Goal: Complete application form: Complete application form

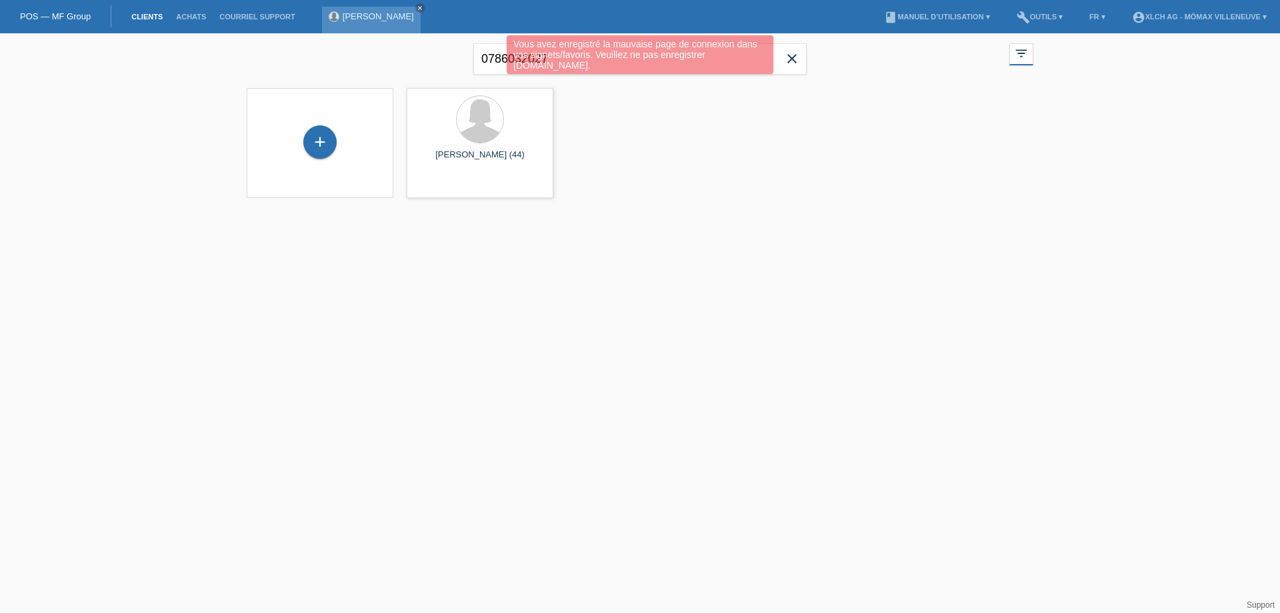
drag, startPoint x: 579, startPoint y: 62, endPoint x: 329, endPoint y: 29, distance: 252.2
click at [329, 33] on body "Vous avez enregistré la mauvaise page de connexion dans vos signets/favoris. Ve…" at bounding box center [640, 123] width 1280 height 181
click at [800, 53] on div "Vous avez enregistré la mauvaise page de connexion dans vos signets/favoris. Ve…" at bounding box center [640, 56] width 768 height 42
click at [792, 56] on div "Vous avez enregistré la mauvaise page de connexion dans vos signets/favoris. Ve…" at bounding box center [640, 56] width 768 height 42
drag, startPoint x: 792, startPoint y: 58, endPoint x: 712, endPoint y: 59, distance: 79.4
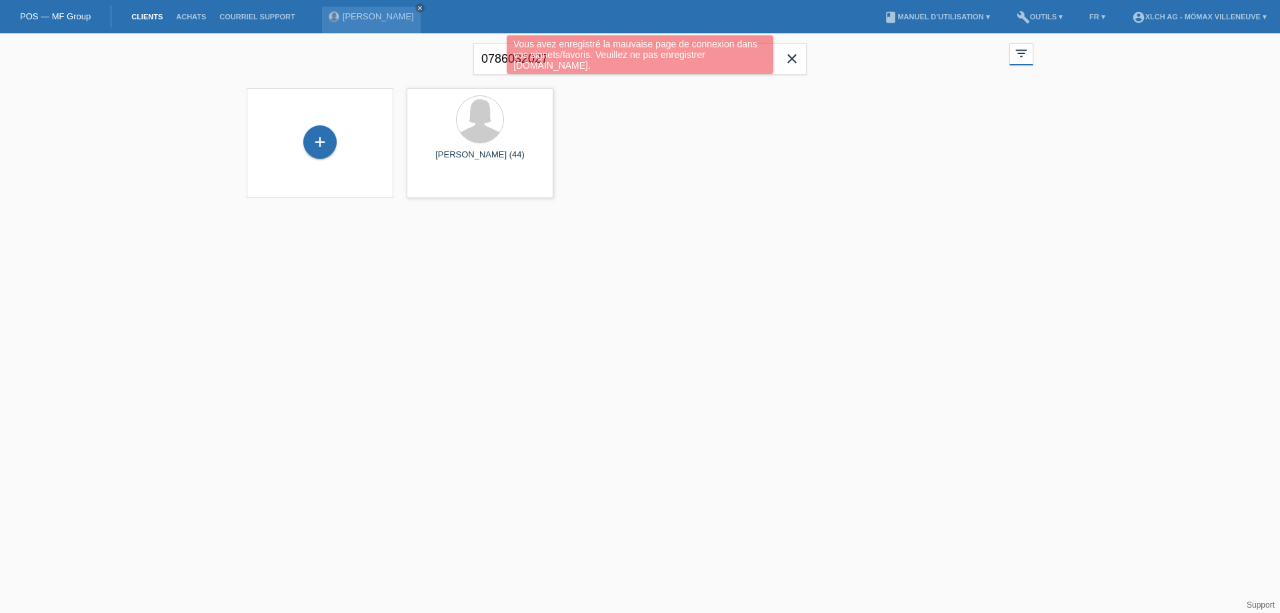
click at [789, 59] on div "Vous avez enregistré la mauvaise page de connexion dans vos signets/favoris. Ve…" at bounding box center [640, 56] width 768 height 42
click at [544, 65] on div "Vous avez enregistré la mauvaise page de connexion dans vos signets/favoris. Ve…" at bounding box center [640, 54] width 267 height 39
drag, startPoint x: 520, startPoint y: 59, endPoint x: 564, endPoint y: 64, distance: 44.3
click at [521, 61] on div "Vous avez enregistré la mauvaise page de connexion dans vos signets/favoris. Ve…" at bounding box center [640, 54] width 267 height 39
click at [582, 64] on div "Vous avez enregistré la mauvaise page de connexion dans vos signets/favoris. Ve…" at bounding box center [640, 54] width 267 height 39
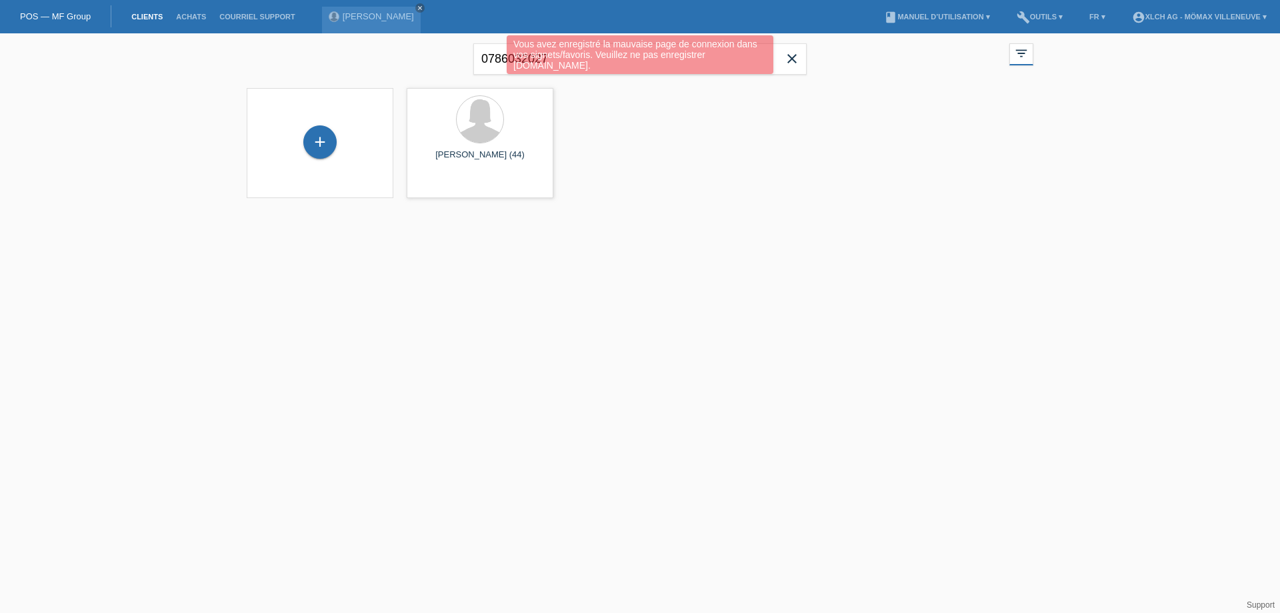
click at [565, 61] on div "Vous avez enregistré la mauvaise page de connexion dans vos signets/favoris. Ve…" at bounding box center [640, 54] width 267 height 39
drag, startPoint x: 574, startPoint y: 61, endPoint x: 435, endPoint y: 61, distance: 139.4
click at [435, 61] on div "Vous avez enregistré la mauvaise page de connexion dans vos signets/favoris. Ve…" at bounding box center [640, 56] width 768 height 42
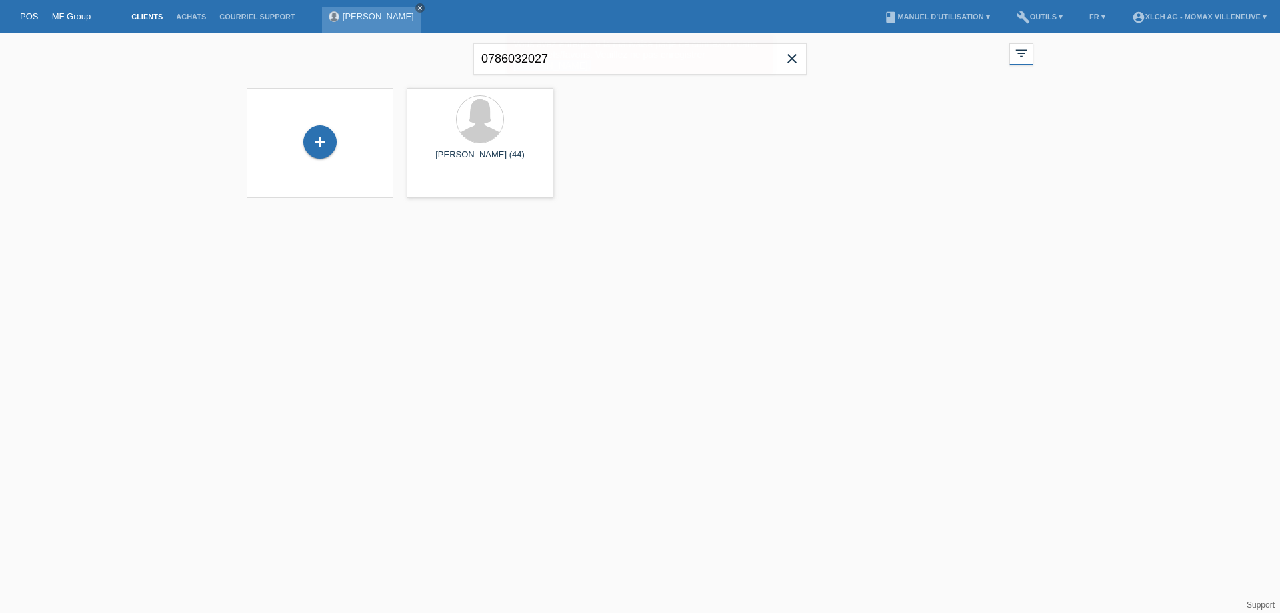
click at [417, 5] on icon "close" at bounding box center [420, 8] width 7 height 7
drag, startPoint x: 53, startPoint y: 13, endPoint x: 136, endPoint y: 12, distance: 83.4
click at [53, 13] on link "POS — MF Group" at bounding box center [55, 16] width 71 height 10
click at [550, 68] on input "0786032027" at bounding box center [640, 58] width 333 height 31
drag, startPoint x: 574, startPoint y: 61, endPoint x: 419, endPoint y: 57, distance: 155.5
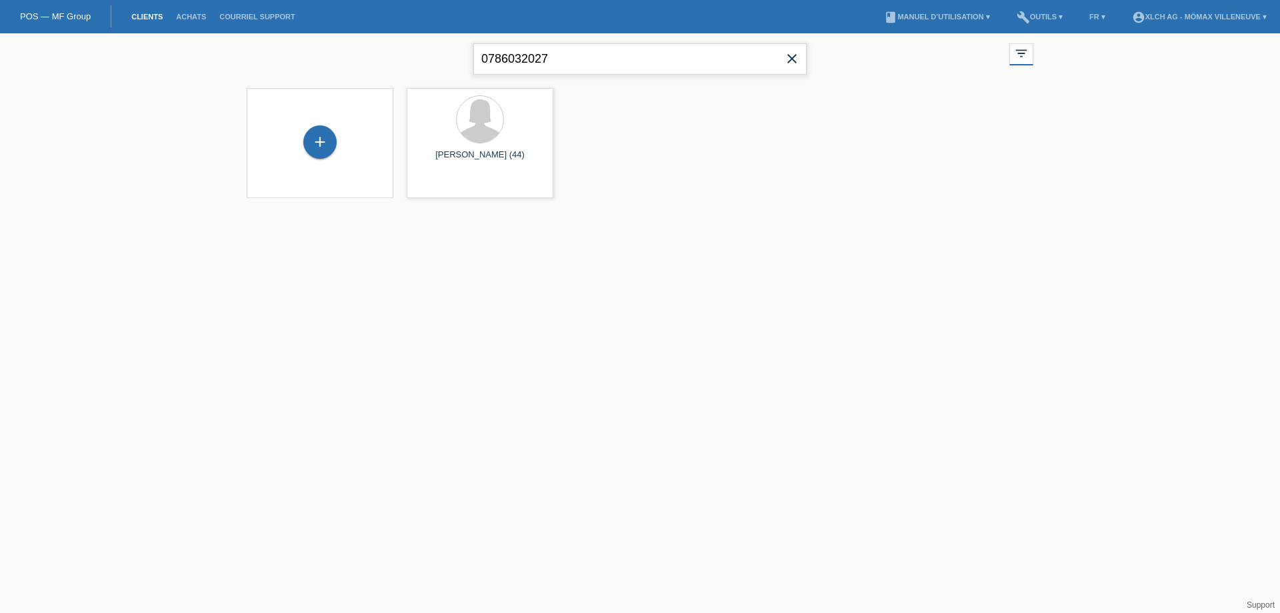
click at [399, 59] on div "0786032027 close filter_list view_module Afficher tous les clients star Affiche…" at bounding box center [640, 57] width 800 height 48
paste input "victor panyarskiy"
type input "victor panyarskiy"
click at [450, 183] on span "Afficher" at bounding box center [441, 186] width 29 height 10
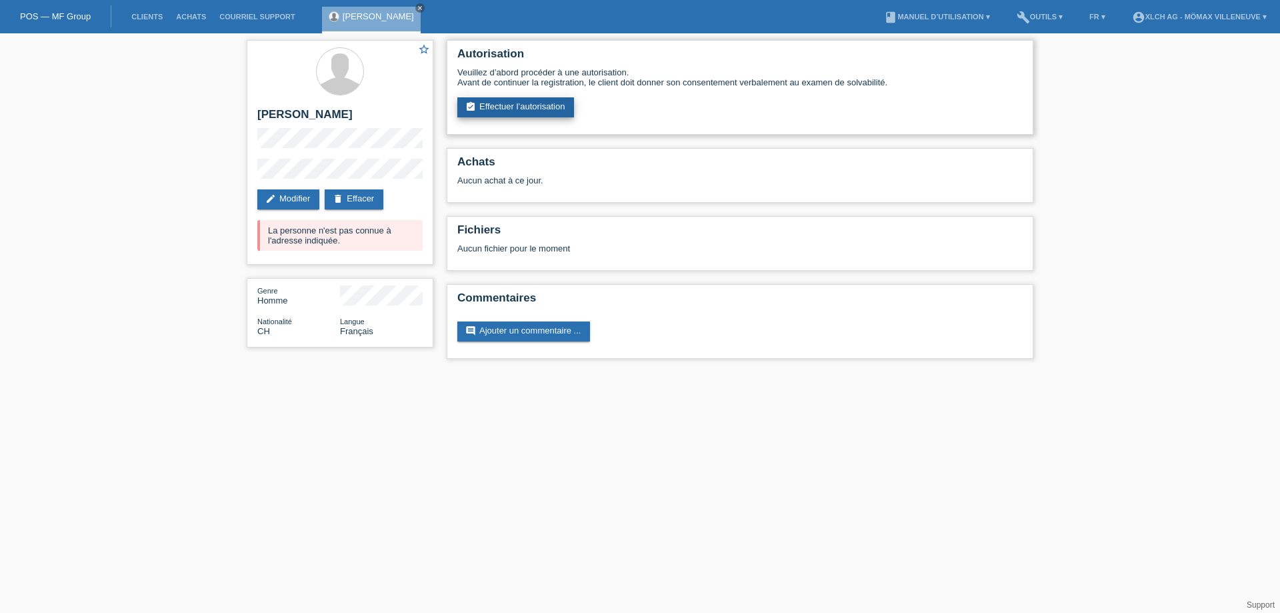
click at [532, 107] on link "assignment_turned_in Effectuer l’autorisation" at bounding box center [515, 107] width 117 height 20
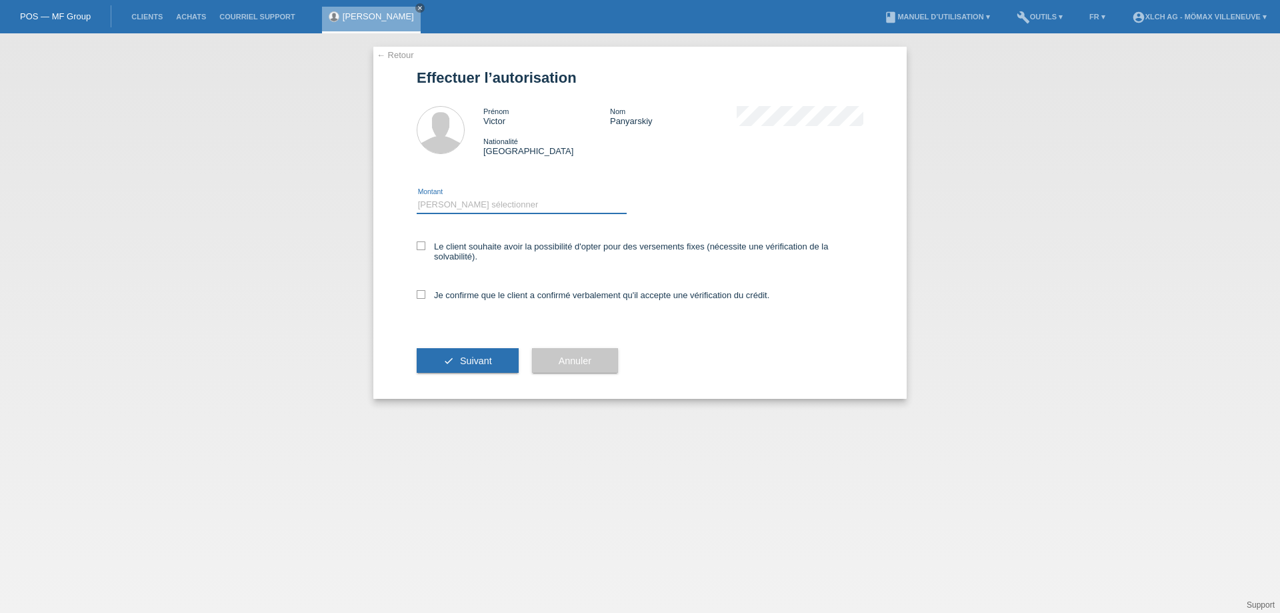
click at [453, 210] on select "Veuillez sélectionner CHF 1.00 - CHF 499.00 CHF 500.00 - CHF 1'999.00 CHF 2'000…" at bounding box center [522, 205] width 210 height 16
select select "3"
click at [417, 197] on select "Veuillez sélectionner CHF 1.00 - CHF 499.00 CHF 500.00 - CHF 1'999.00 CHF 2'000…" at bounding box center [522, 205] width 210 height 16
click at [428, 247] on label "Le client souhaite avoir la possibilité d'opter pour des versements fixes (néce…" at bounding box center [640, 251] width 447 height 20
click at [425, 247] on input "Le client souhaite avoir la possibilité d'opter pour des versements fixes (néce…" at bounding box center [421, 245] width 9 height 9
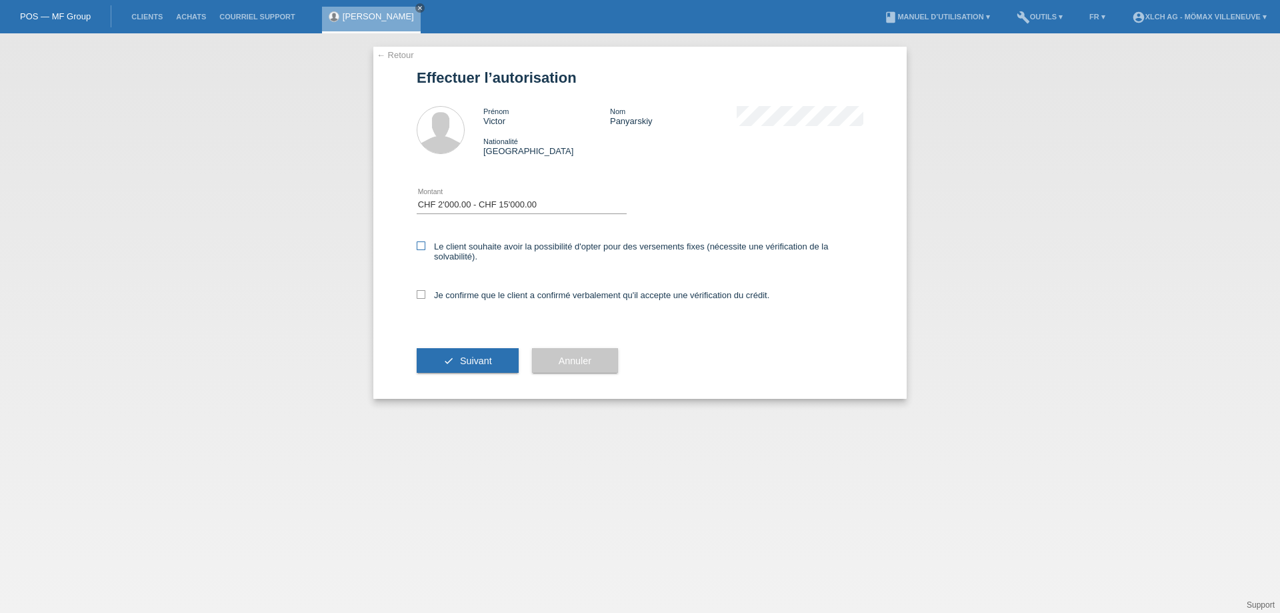
checkbox input "true"
drag, startPoint x: 419, startPoint y: 297, endPoint x: 435, endPoint y: 339, distance: 45.0
click at [419, 297] on icon at bounding box center [421, 294] width 9 height 9
click at [419, 297] on input "Je confirme que le client a confirmé verbalement qu'il accepte une vérification…" at bounding box center [421, 294] width 9 height 9
checkbox input "true"
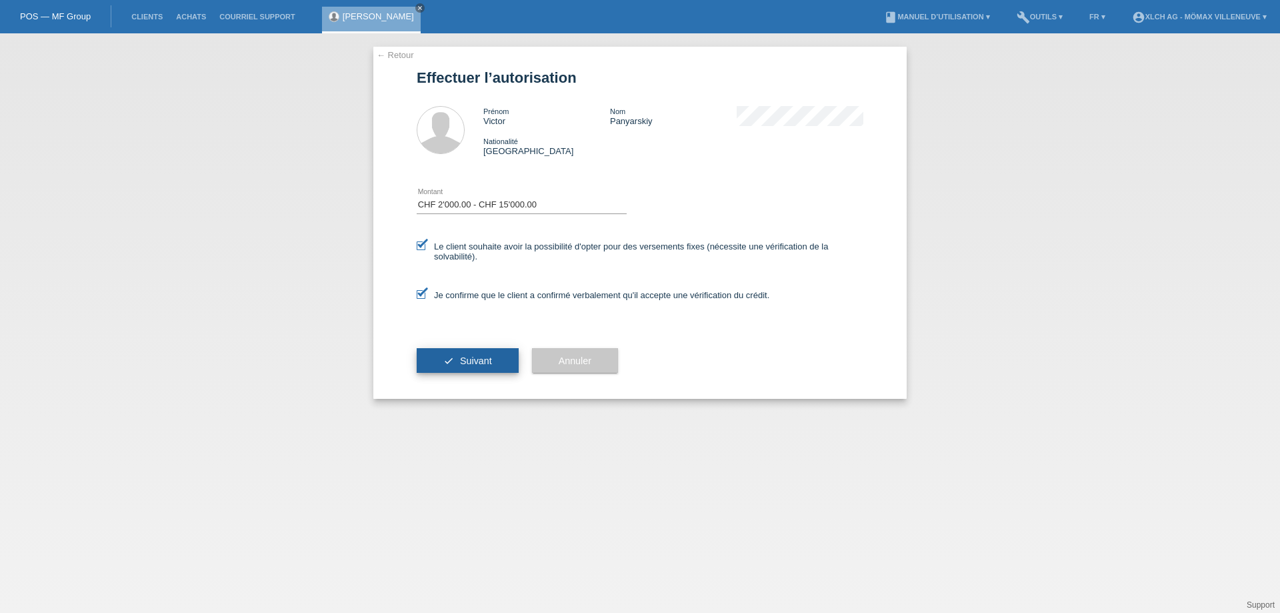
click at [448, 359] on icon "check" at bounding box center [448, 360] width 11 height 11
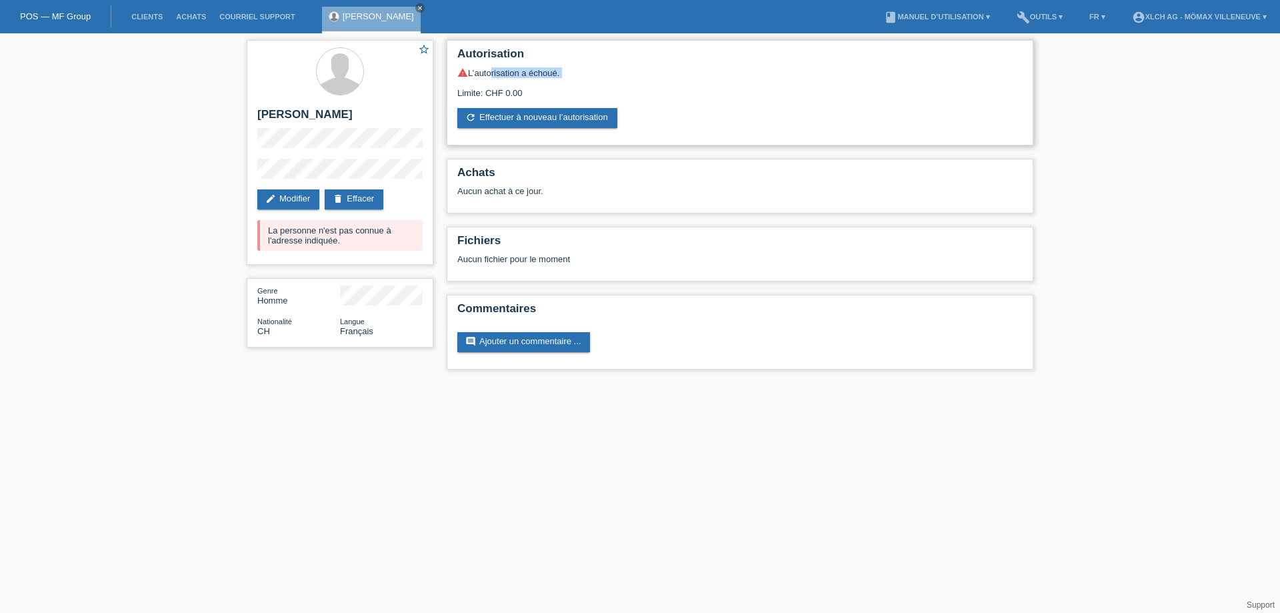
drag, startPoint x: 489, startPoint y: 74, endPoint x: 556, endPoint y: 85, distance: 67.5
click at [554, 85] on div "warning L’autorisation a échoué. Limite: CHF 0.00 refresh Effectuer à nouveau l…" at bounding box center [740, 97] width 566 height 61
click at [522, 119] on link "refresh Effectuer à nouveau l’autorisation" at bounding box center [537, 118] width 160 height 20
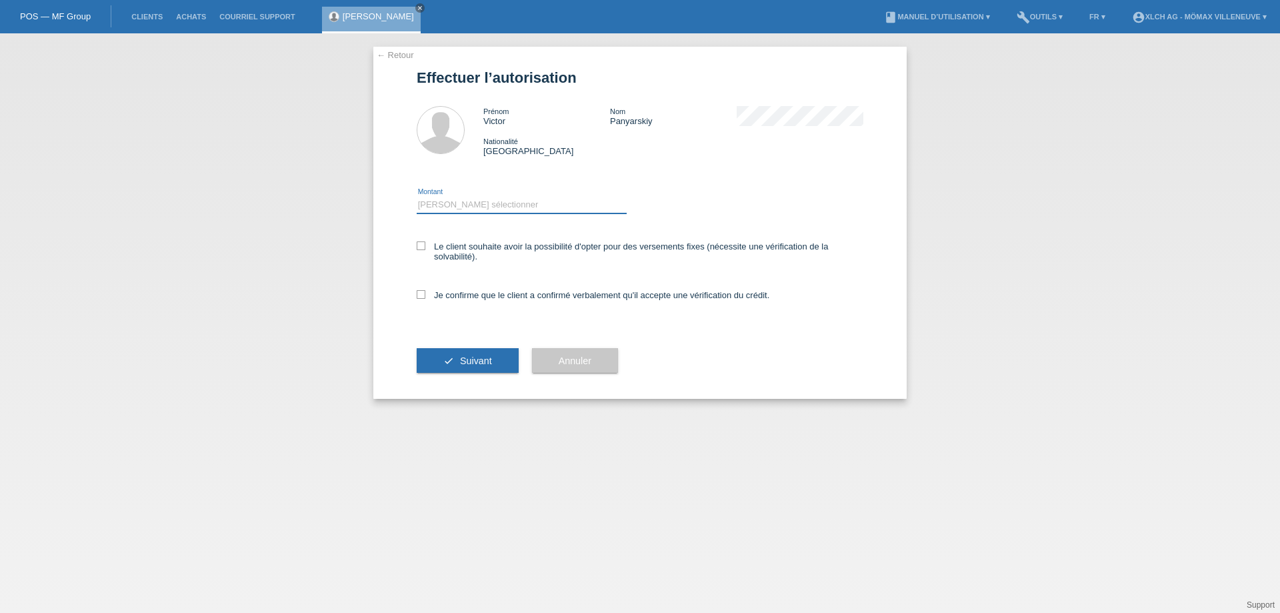
click at [507, 198] on select "Veuillez sélectionner CHF 1.00 - CHF 499.00 CHF 500.00 - CHF 1'999.00 CHF 2'000…" at bounding box center [522, 205] width 210 height 16
select select "2"
click at [417, 197] on select "Veuillez sélectionner CHF 1.00 - CHF 499.00 CHF 500.00 - CHF 1'999.00 CHF 2'000…" at bounding box center [522, 205] width 210 height 16
click at [421, 234] on div "Le client souhaite avoir la possibilité d'opter pour des versements fixes (néce…" at bounding box center [640, 252] width 447 height 49
click at [422, 250] on label "Le client souhaite avoir la possibilité d'opter pour des versements fixes (néce…" at bounding box center [640, 251] width 447 height 20
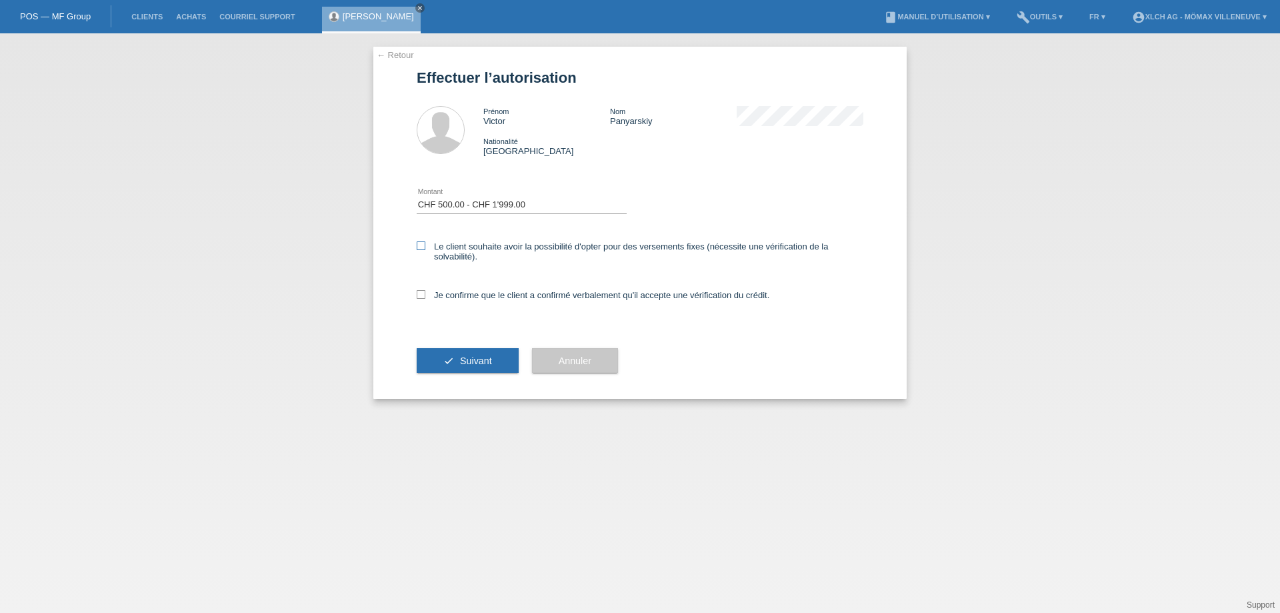
click at [422, 250] on input "Le client souhaite avoir la possibilité d'opter pour des versements fixes (néce…" at bounding box center [421, 245] width 9 height 9
checkbox input "true"
click at [419, 293] on icon at bounding box center [421, 294] width 9 height 9
click at [419, 293] on input "Je confirme que le client a confirmé verbalement qu'il accepte une vérification…" at bounding box center [421, 294] width 9 height 9
checkbox input "true"
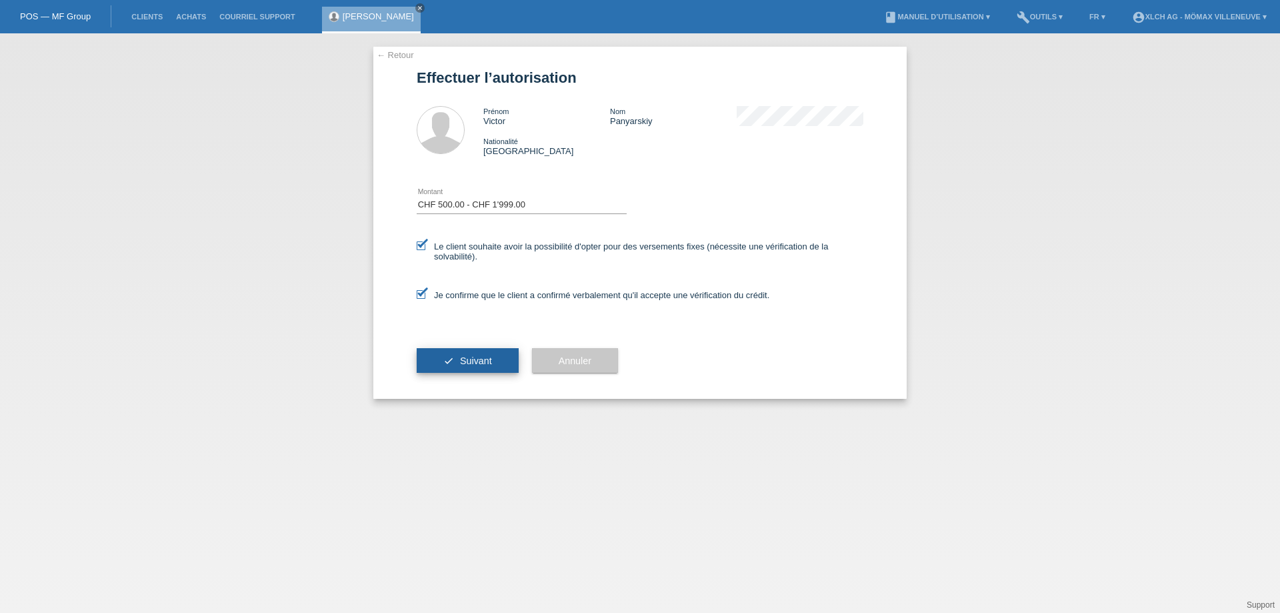
click at [457, 363] on button "check Suivant" at bounding box center [468, 360] width 102 height 25
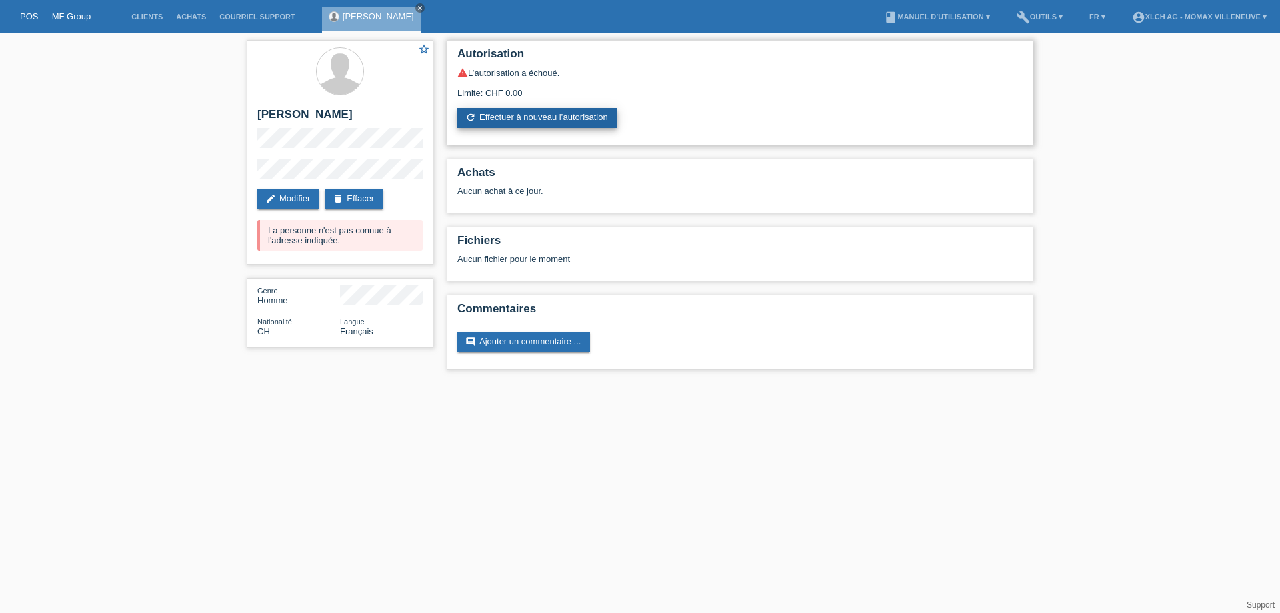
click at [499, 115] on link "refresh Effectuer à nouveau l’autorisation" at bounding box center [537, 118] width 160 height 20
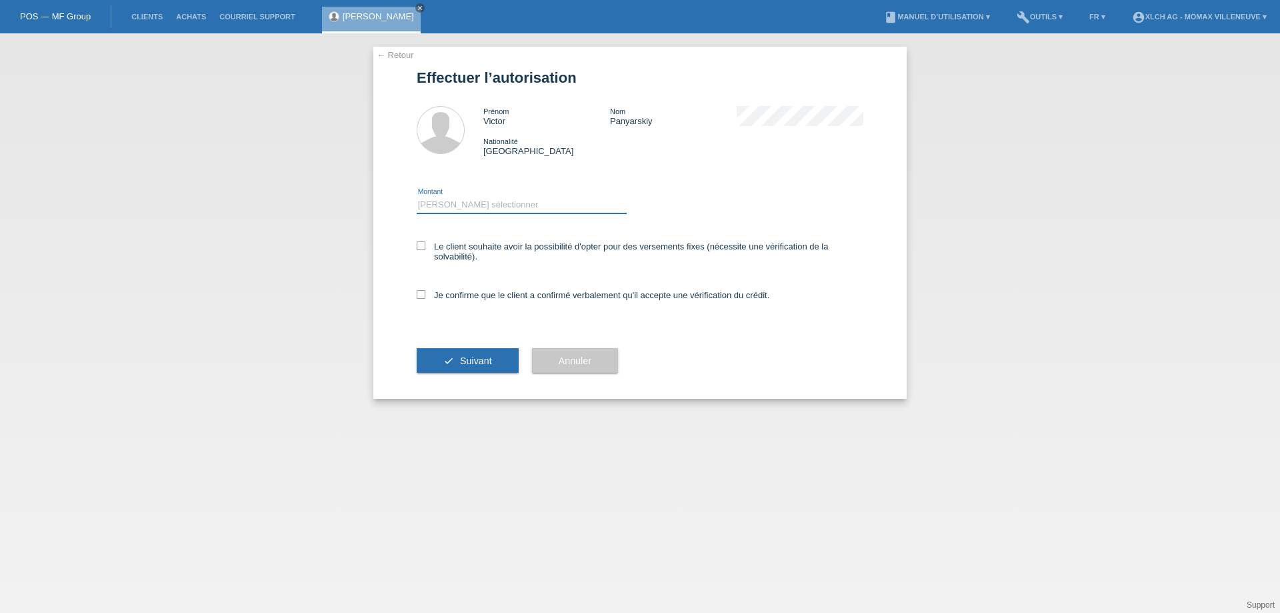
click at [480, 202] on select "Veuillez sélectionner CHF 1.00 - CHF 499.00 CHF 500.00 - CHF 1'999.00 CHF 2'000…" at bounding box center [522, 205] width 210 height 16
select select "1"
click at [417, 197] on select "Veuillez sélectionner CHF 1.00 - CHF 499.00 CHF 500.00 - CHF 1'999.00 CHF 2'000…" at bounding box center [522, 205] width 210 height 16
click at [433, 250] on label "Le client souhaite avoir la possibilité d'opter pour des versements fixes (néce…" at bounding box center [640, 251] width 447 height 20
click at [425, 250] on input "Le client souhaite avoir la possibilité d'opter pour des versements fixes (néce…" at bounding box center [421, 245] width 9 height 9
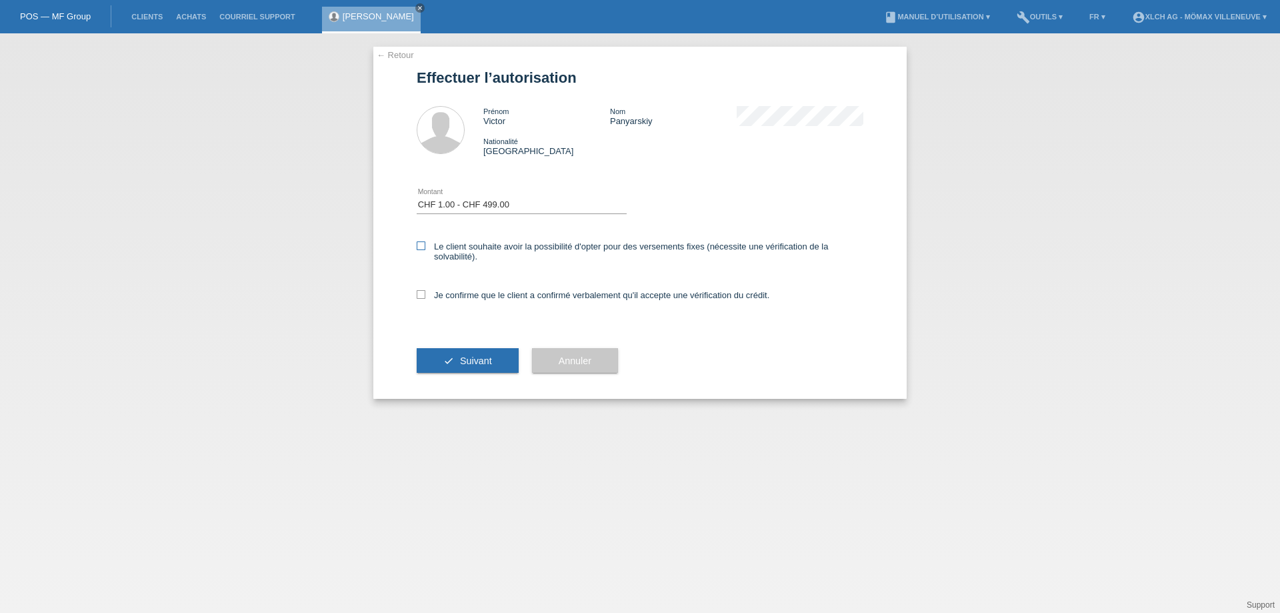
checkbox input "true"
click at [422, 293] on icon at bounding box center [421, 294] width 9 height 9
click at [422, 293] on input "Je confirme que le client a confirmé verbalement qu'il accepte une vérification…" at bounding box center [421, 294] width 9 height 9
checkbox input "true"
click at [482, 363] on span "Suivant" at bounding box center [476, 360] width 32 height 11
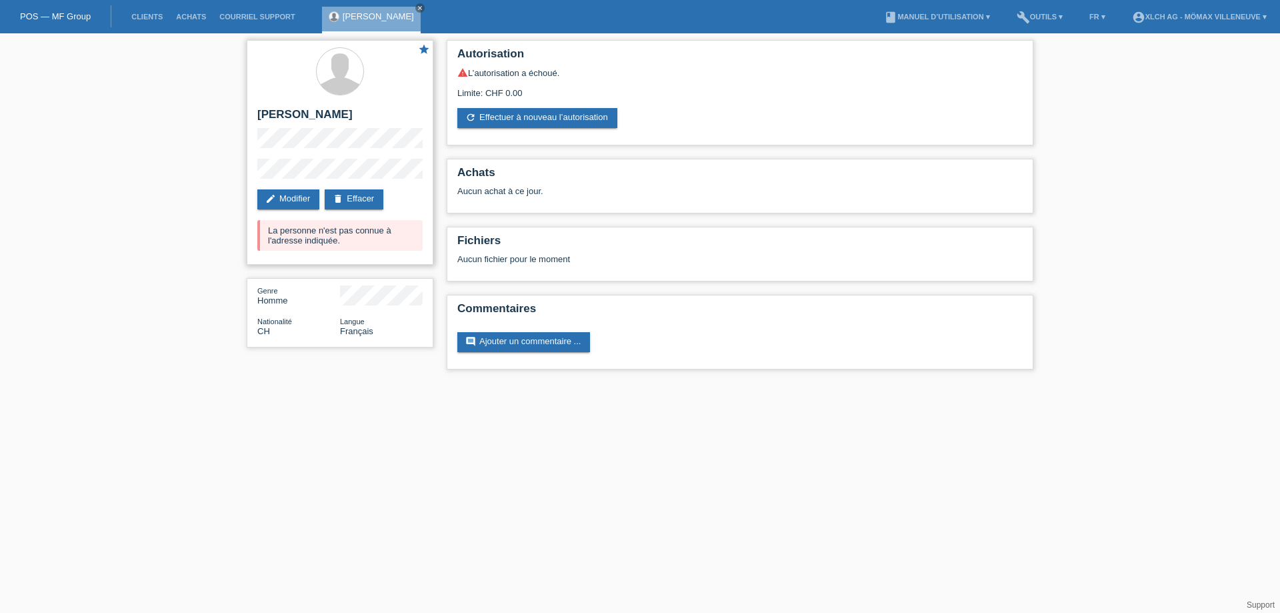
click at [421, 50] on icon "star" at bounding box center [424, 49] width 12 height 12
click at [366, 201] on link "delete Effacer" at bounding box center [354, 199] width 59 height 20
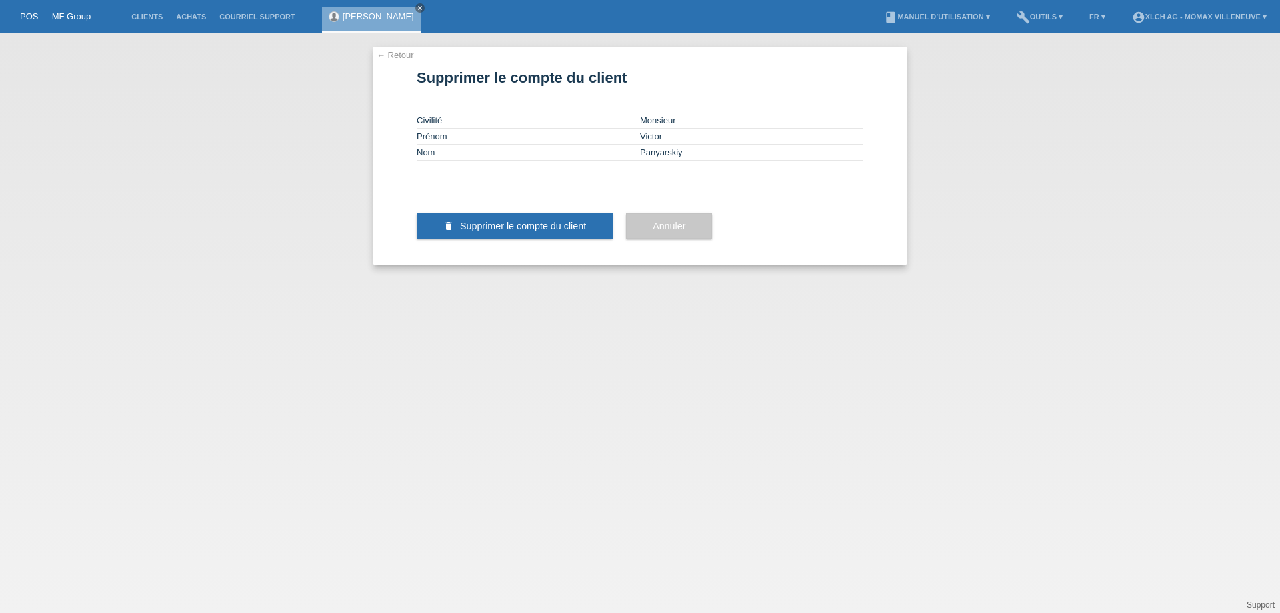
click at [531, 239] on button "delete Supprimer le compte du client" at bounding box center [515, 225] width 196 height 25
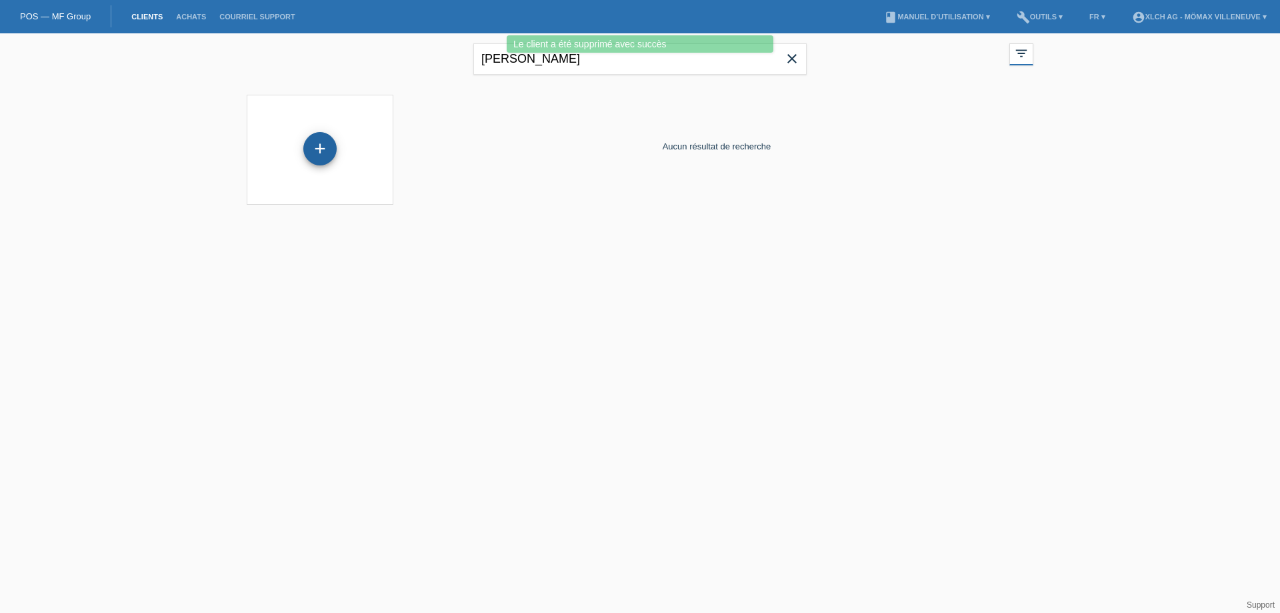
click at [325, 151] on div "+" at bounding box center [319, 148] width 33 height 33
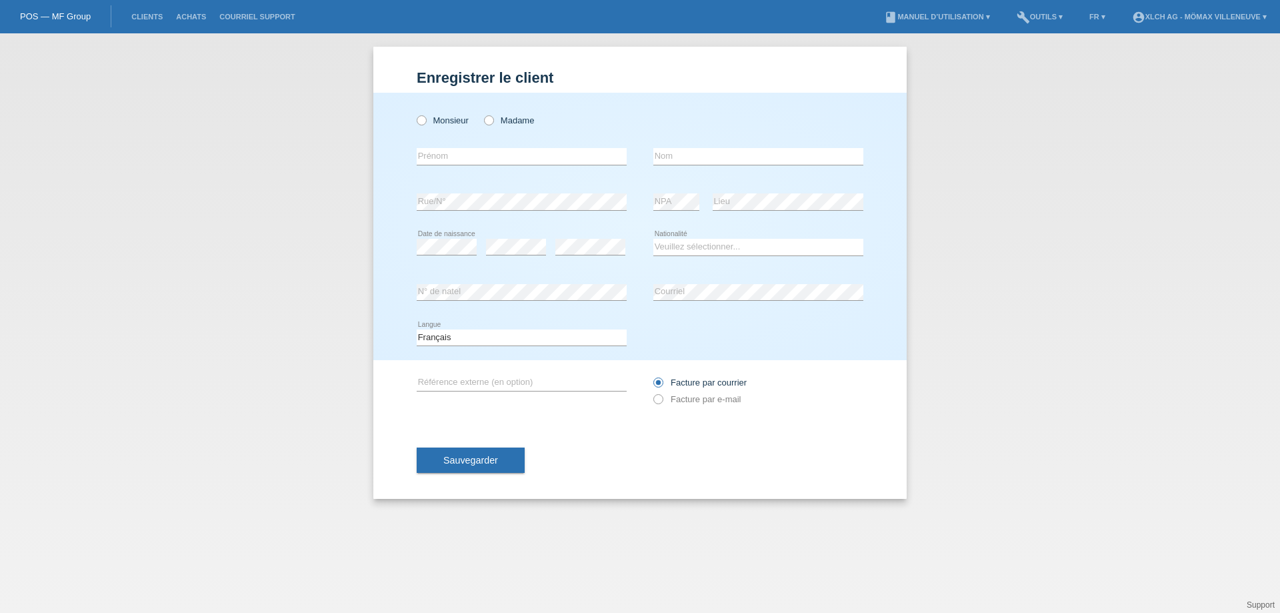
click at [416, 115] on div "Monsieur Madame error Prénom" at bounding box center [640, 226] width 534 height 267
drag, startPoint x: 423, startPoint y: 124, endPoint x: 436, endPoint y: 156, distance: 34.7
click at [415, 113] on icon at bounding box center [415, 113] width 0 height 0
click at [422, 123] on input "Monsieur" at bounding box center [421, 119] width 9 height 9
radio input "true"
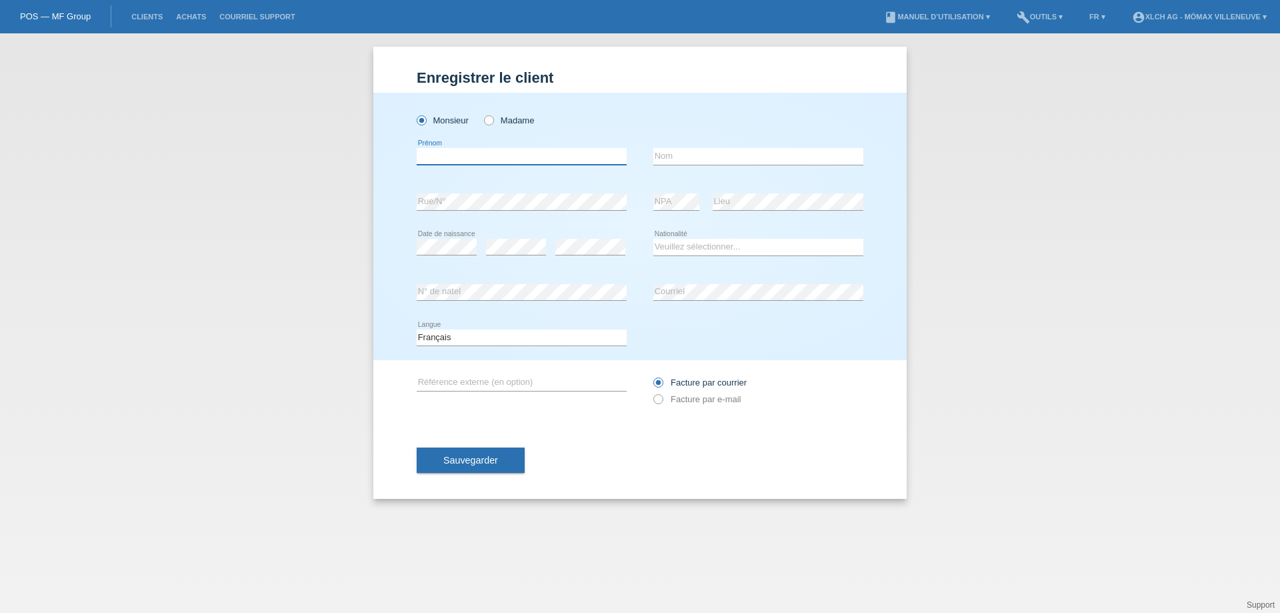
click at [444, 159] on input "text" at bounding box center [522, 156] width 210 height 17
paste input "victor panyarskiy"
type input "victor panyarskiy"
click at [703, 157] on input "text" at bounding box center [759, 156] width 210 height 17
paste input "victor panyarskiy"
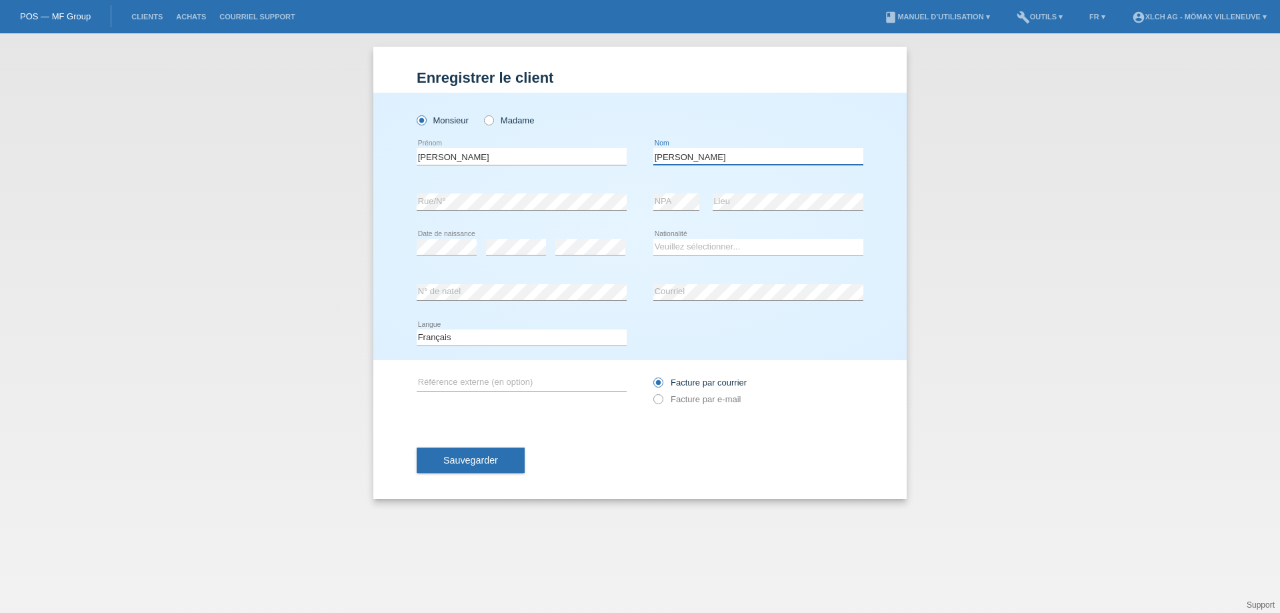
click at [682, 157] on input "victor panyarskiy" at bounding box center [759, 156] width 210 height 17
type input "Panyarskiy"
drag, startPoint x: 494, startPoint y: 159, endPoint x: 367, endPoint y: 157, distance: 126.7
click at [367, 157] on div "Enregistrer le client Enregistrer le client Enregistrer le client Monsieur Mada…" at bounding box center [640, 323] width 1280 height 580
type input "Victor"
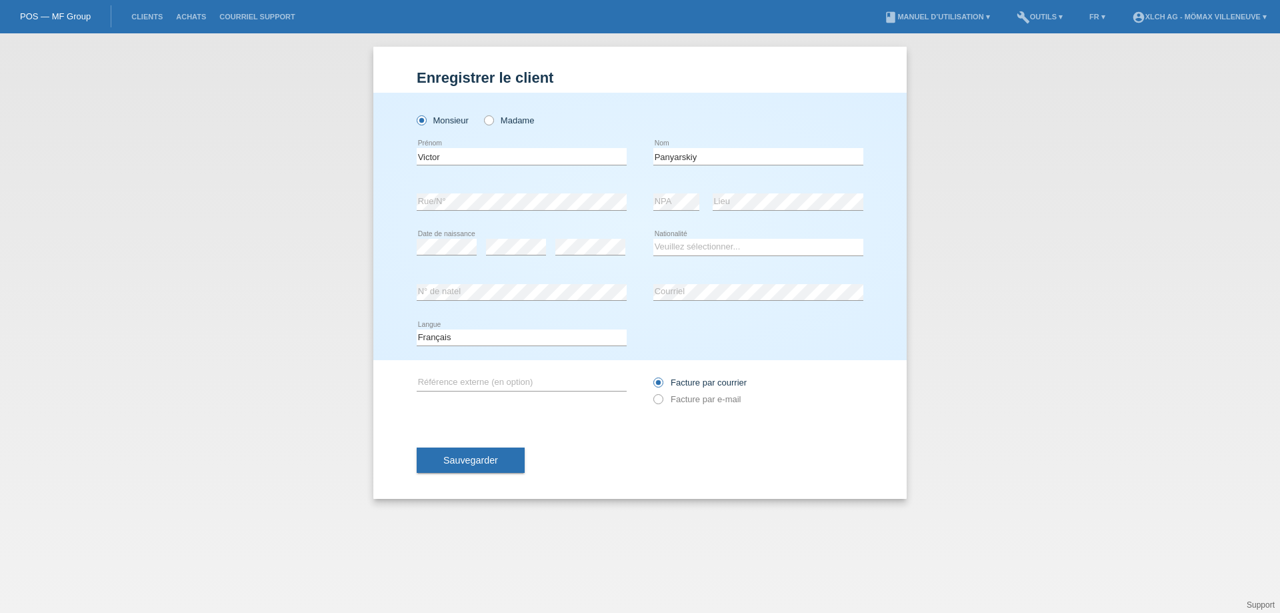
click at [432, 255] on icon at bounding box center [447, 255] width 60 height 1
click at [714, 250] on select "Veuillez sélectionner... Suisse Allemagne Autriche Liechtenstein ------------ A…" at bounding box center [759, 247] width 210 height 16
select select "CH"
click at [654, 239] on select "Veuillez sélectionner... Suisse Allemagne Autriche Liechtenstein ------------ A…" at bounding box center [759, 247] width 210 height 16
drag, startPoint x: 408, startPoint y: 291, endPoint x: 415, endPoint y: 295, distance: 8.4
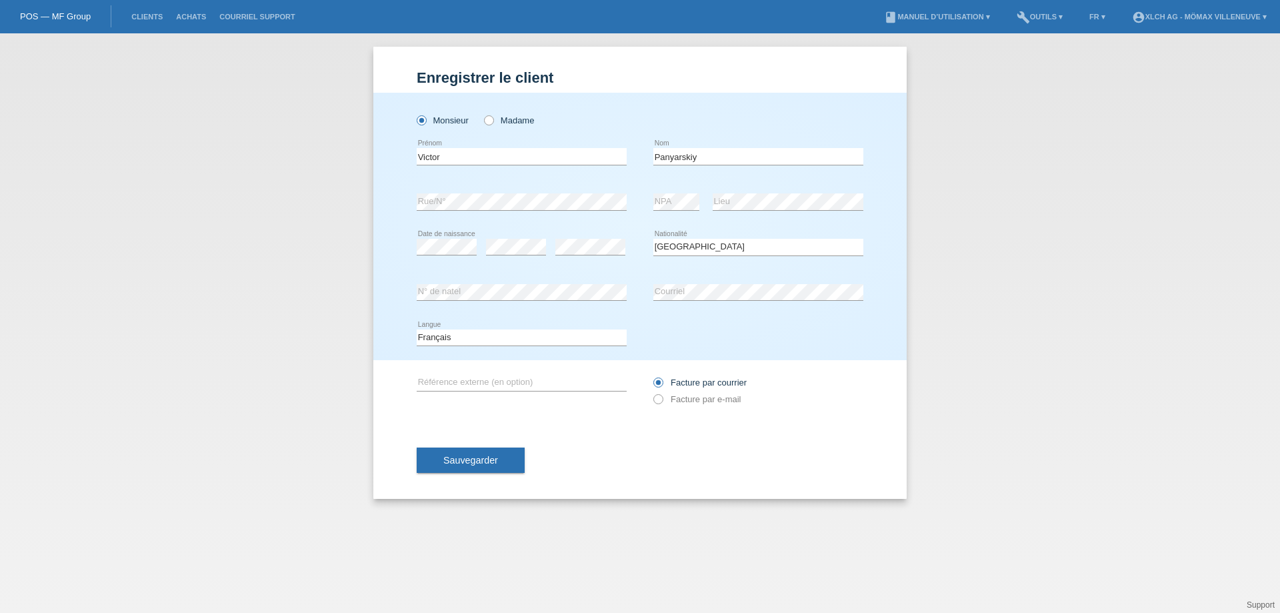
click at [409, 293] on div "Monsieur Madame Victor error Prénom" at bounding box center [640, 226] width 534 height 267
click at [652, 392] on icon at bounding box center [652, 392] width 0 height 0
click at [659, 396] on input "Facture par e-mail" at bounding box center [658, 402] width 9 height 17
radio input "true"
click at [501, 458] on button "Sauvegarder" at bounding box center [471, 459] width 108 height 25
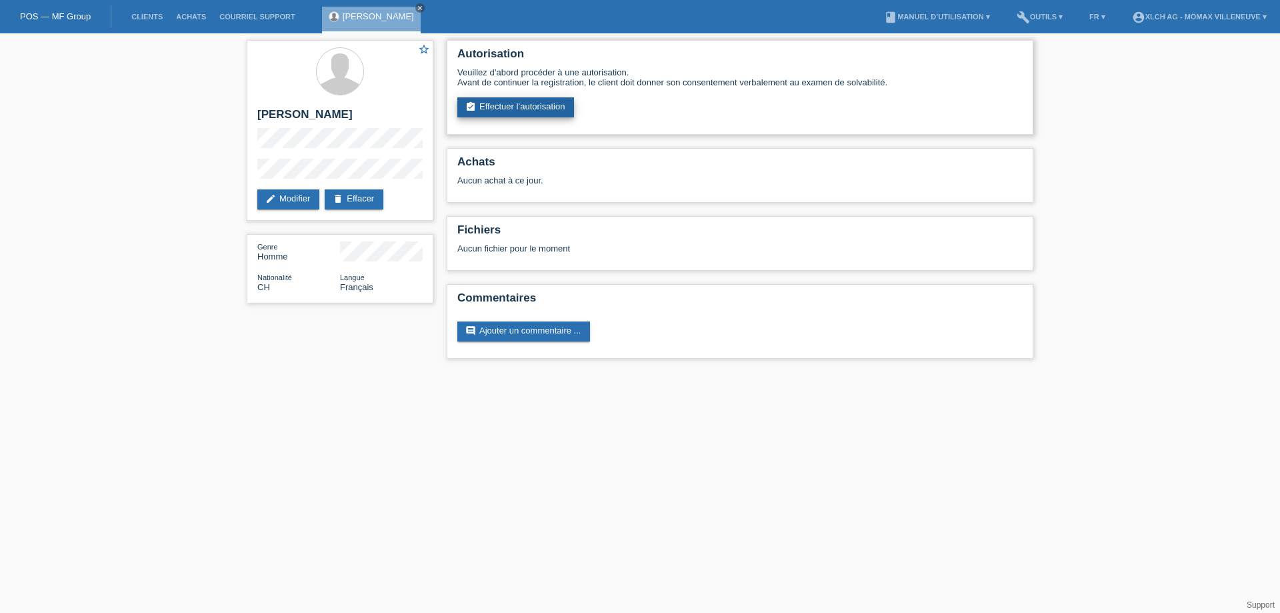
click at [542, 110] on link "assignment_turned_in Effectuer l’autorisation" at bounding box center [515, 107] width 117 height 20
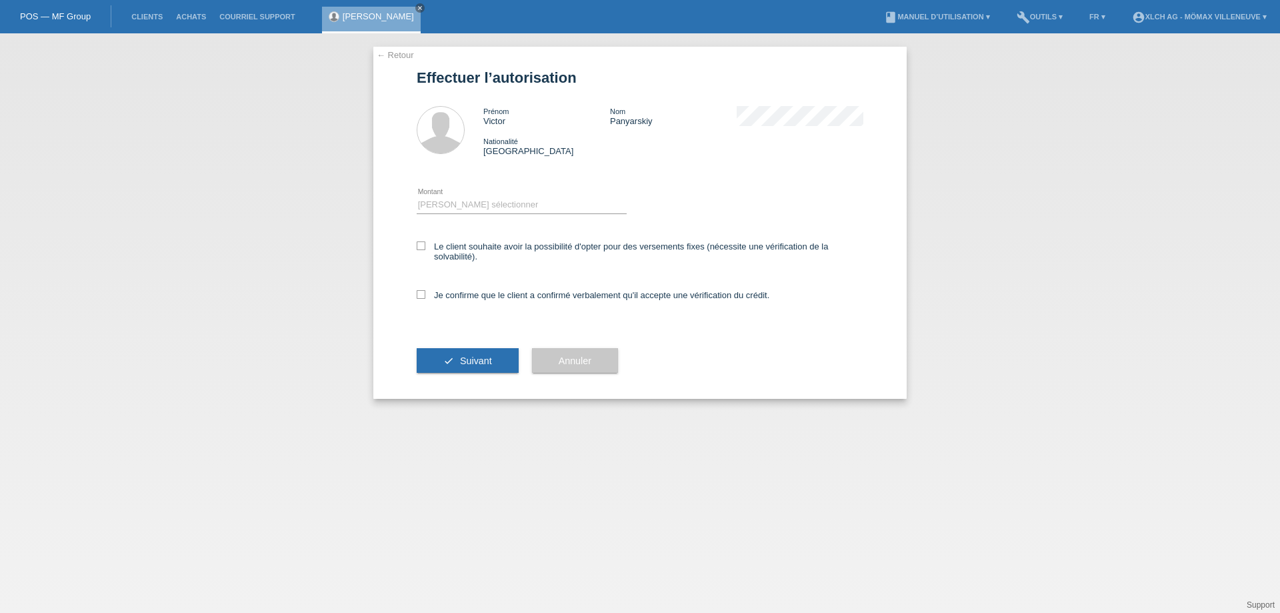
click at [495, 191] on div "Veuillez sélectionner CHF 1.00 - CHF 499.00 CHF 500.00 - CHF 1'999.00 CHF 2'000…" at bounding box center [522, 205] width 210 height 45
click at [501, 209] on select "Veuillez sélectionner CHF 1.00 - CHF 499.00 CHF 500.00 - CHF 1'999.00 CHF 2'000…" at bounding box center [522, 205] width 210 height 16
select select "3"
click at [417, 197] on select "Veuillez sélectionner CHF 1.00 - CHF 499.00 CHF 500.00 - CHF 1'999.00 CHF 2'000…" at bounding box center [522, 205] width 210 height 16
click at [417, 245] on icon at bounding box center [421, 245] width 9 height 9
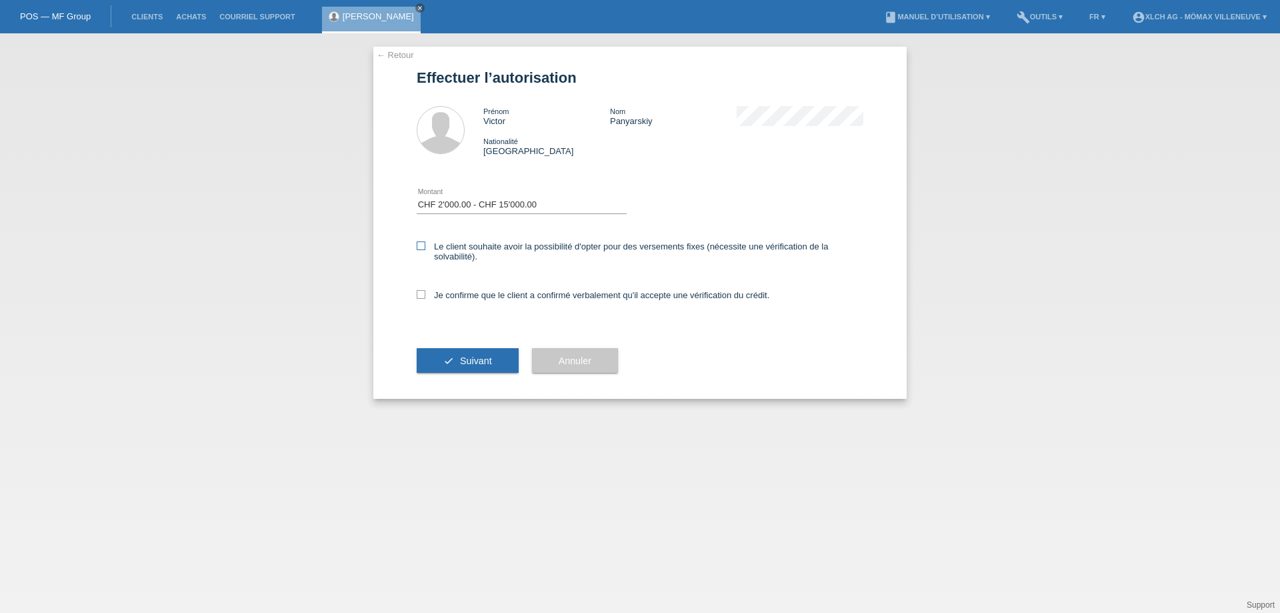
click at [417, 245] on input "Le client souhaite avoir la possibilité d'opter pour des versements fixes (néce…" at bounding box center [421, 245] width 9 height 9
checkbox input "true"
click at [425, 297] on icon at bounding box center [421, 294] width 9 height 9
click at [425, 297] on input "Je confirme que le client a confirmé verbalement qu'il accepte une vérification…" at bounding box center [421, 294] width 9 height 9
checkbox input "true"
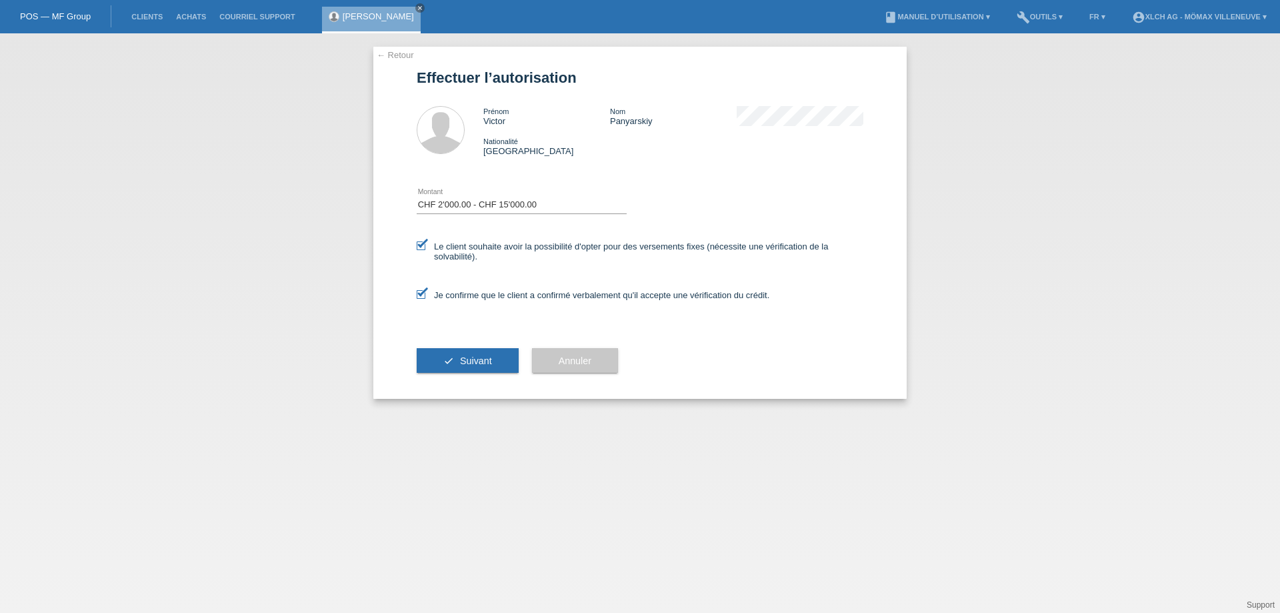
click at [498, 366] on button "check Suivant" at bounding box center [468, 360] width 102 height 25
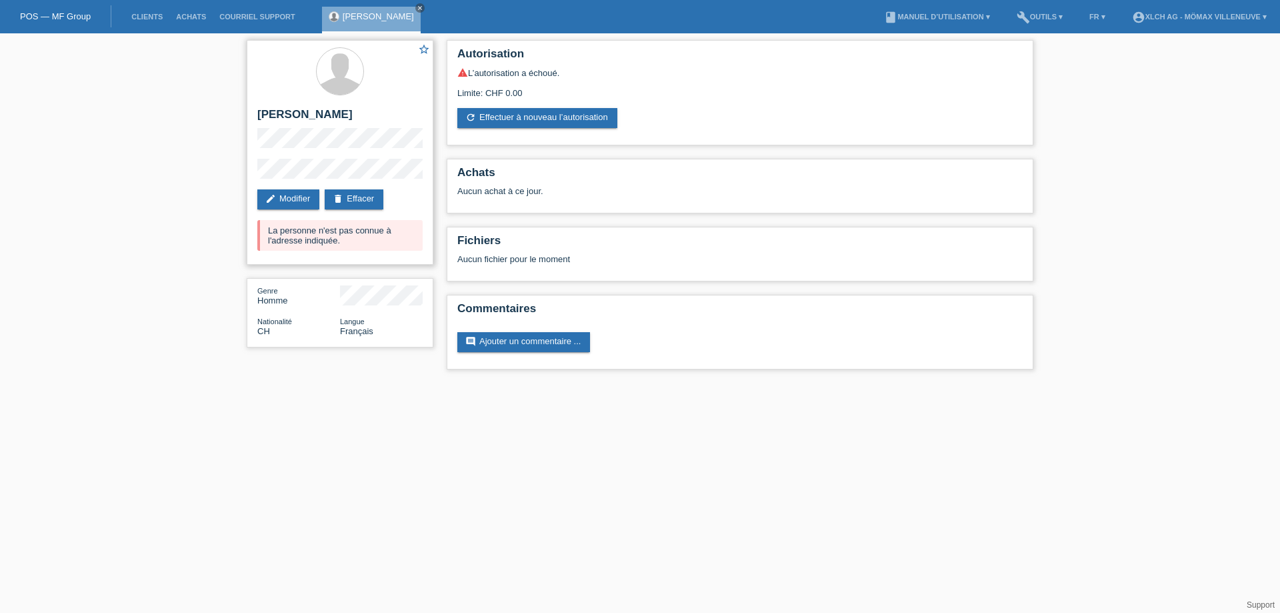
drag, startPoint x: 302, startPoint y: 237, endPoint x: 417, endPoint y: 243, distance: 114.9
click at [417, 243] on div "La personne n'est pas connue à l'adresse indiquée." at bounding box center [339, 235] width 165 height 31
click at [279, 216] on div "star_border [PERSON_NAME] edit Modifier delete Effacer La personne n'est pas co…" at bounding box center [340, 152] width 187 height 225
drag, startPoint x: 271, startPoint y: 216, endPoint x: 359, endPoint y: 213, distance: 88.1
click at [349, 213] on div "star_border [PERSON_NAME] edit Modifier delete Effacer La personne n'est pas co…" at bounding box center [340, 152] width 187 height 225
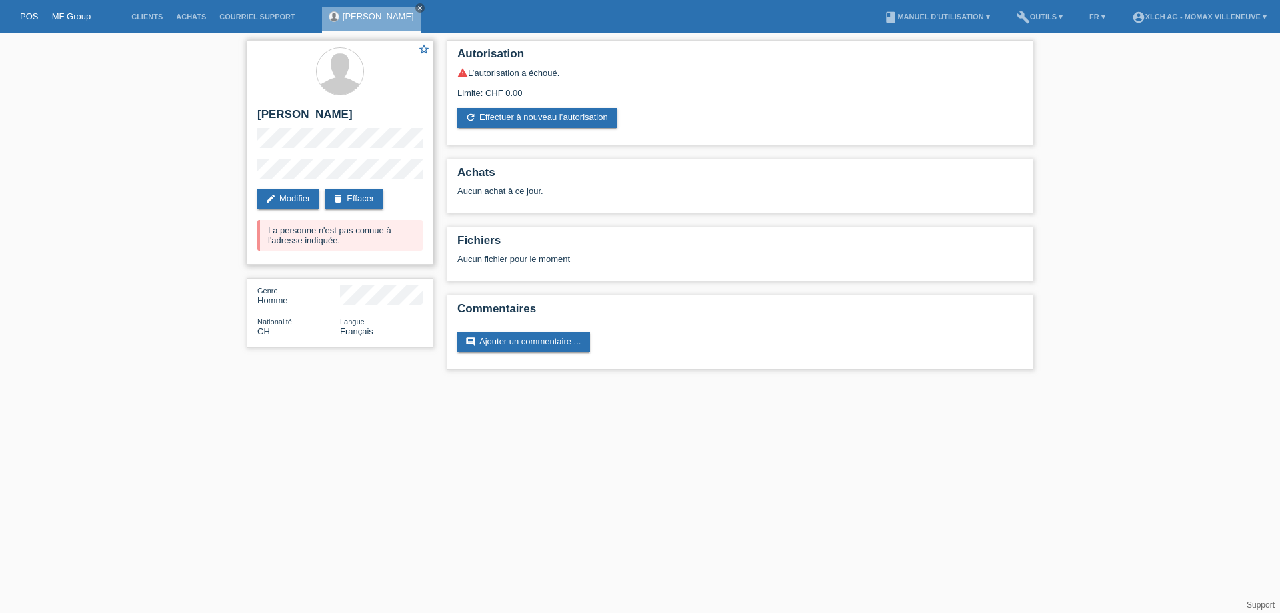
click at [313, 236] on div "La personne n'est pas connue à l'adresse indiquée." at bounding box center [339, 235] width 165 height 31
drag, startPoint x: 262, startPoint y: 225, endPoint x: 389, endPoint y: 233, distance: 127.6
click at [389, 233] on div "La personne n'est pas connue à l'adresse indiquée." at bounding box center [339, 235] width 165 height 31
click at [361, 246] on div "La personne n'est pas connue à l'adresse indiquée." at bounding box center [339, 235] width 165 height 31
drag, startPoint x: 253, startPoint y: 233, endPoint x: 328, endPoint y: 245, distance: 76.3
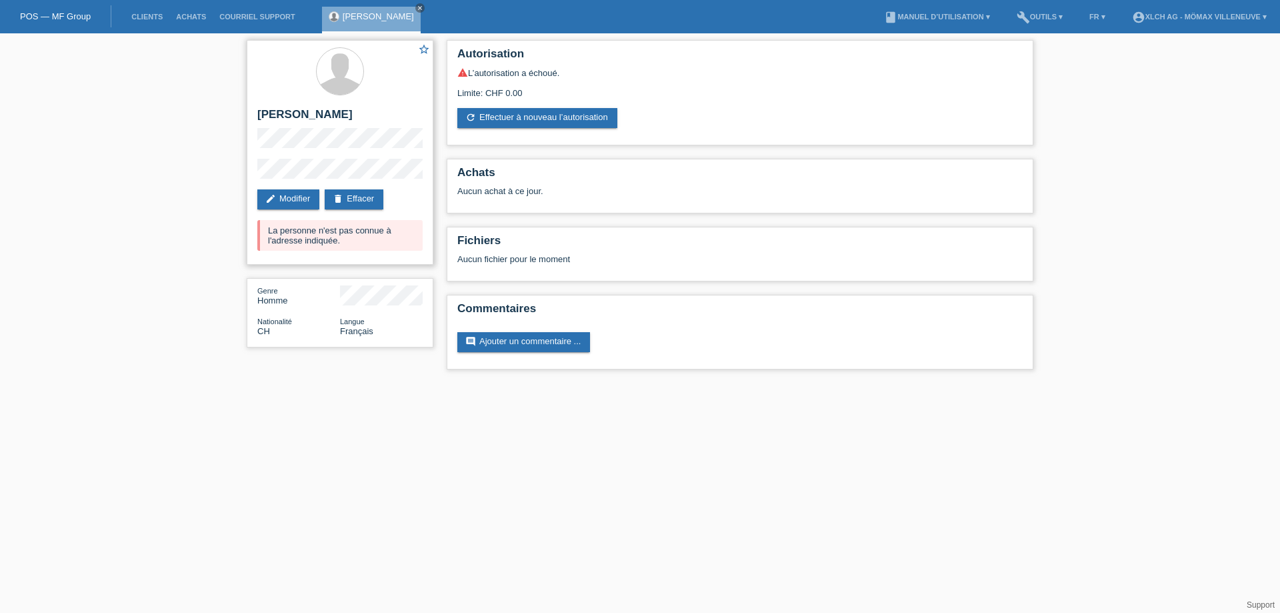
click at [328, 245] on div "star_border [PERSON_NAME] edit Modifier delete Effacer La personne n'est pas co…" at bounding box center [340, 152] width 187 height 225
click at [301, 244] on div "La personne n'est pas connue à l'adresse indiquée." at bounding box center [339, 235] width 165 height 31
drag, startPoint x: 318, startPoint y: 238, endPoint x: 351, endPoint y: 238, distance: 32.7
click at [349, 238] on div "La personne n'est pas connue à l'adresse indiquée." at bounding box center [339, 235] width 165 height 31
drag, startPoint x: 257, startPoint y: 227, endPoint x: 321, endPoint y: 230, distance: 64.1
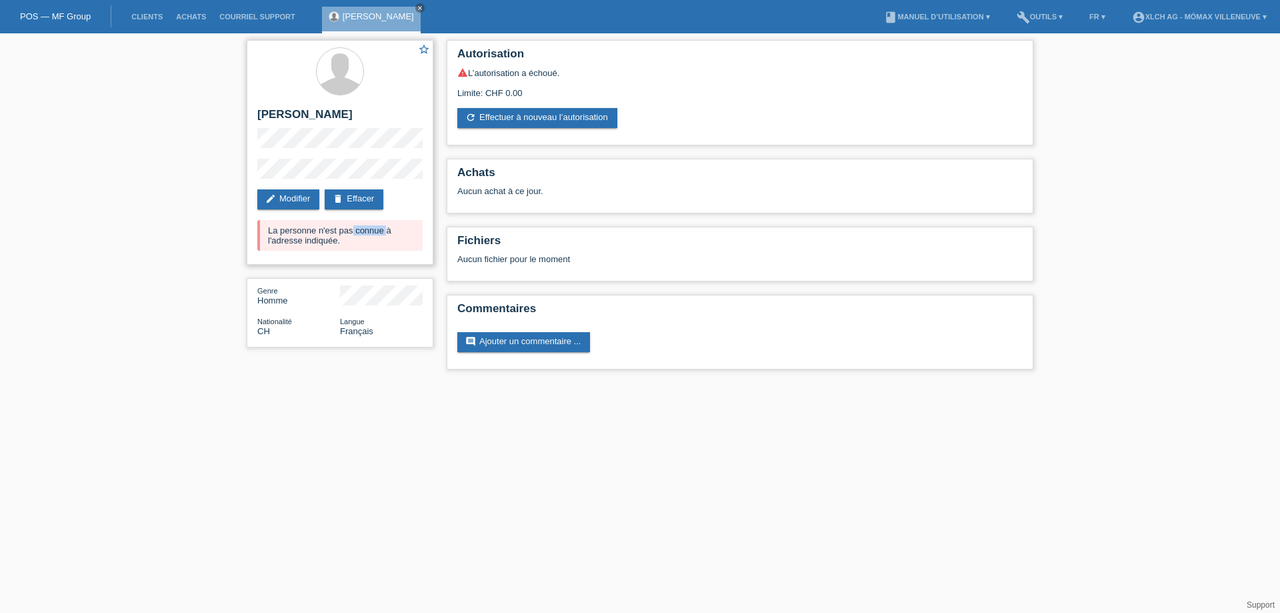
click at [321, 230] on div "star_border [PERSON_NAME] edit Modifier delete Effacer La personne n'est pas co…" at bounding box center [340, 152] width 187 height 225
click at [325, 229] on div "La personne n'est pas connue à l'adresse indiquée." at bounding box center [339, 235] width 165 height 31
drag, startPoint x: 276, startPoint y: 116, endPoint x: 294, endPoint y: 125, distance: 20.0
click at [291, 125] on h2 "[PERSON_NAME]" at bounding box center [339, 118] width 165 height 20
drag, startPoint x: 309, startPoint y: 115, endPoint x: 339, endPoint y: 109, distance: 30.6
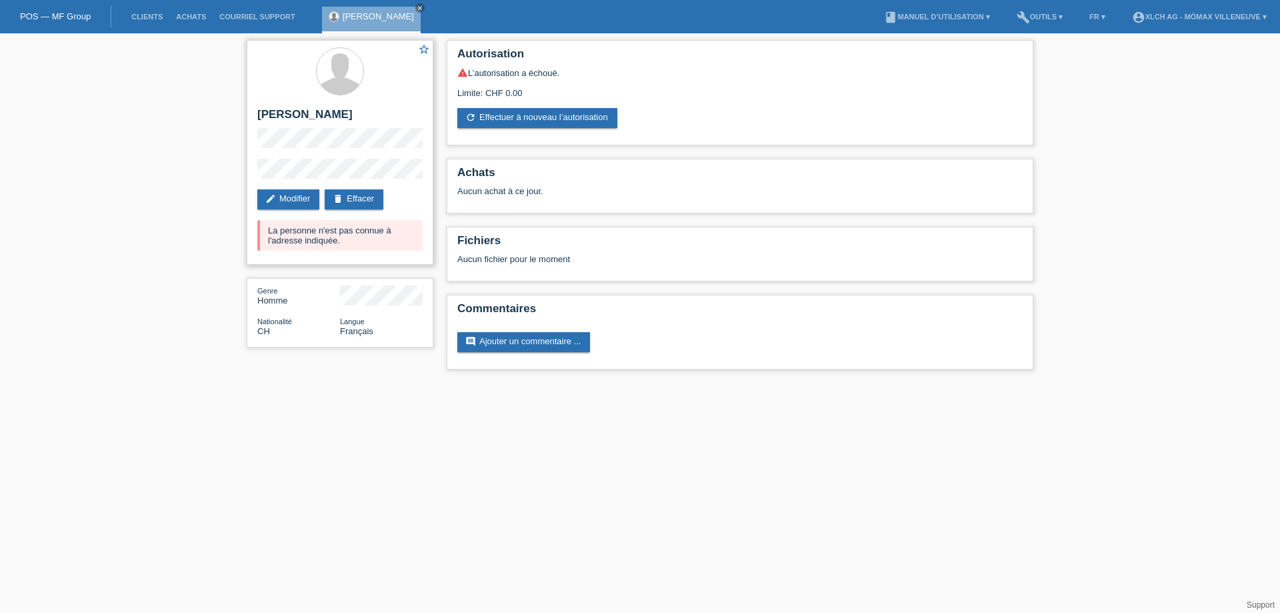
click at [309, 114] on h2 "[PERSON_NAME]" at bounding box center [339, 118] width 165 height 20
drag, startPoint x: 290, startPoint y: 115, endPoint x: 360, endPoint y: 117, distance: 70.1
click at [360, 117] on h2 "[PERSON_NAME]" at bounding box center [339, 118] width 165 height 20
click at [277, 93] on div at bounding box center [339, 72] width 165 height 50
drag, startPoint x: 315, startPoint y: 117, endPoint x: 322, endPoint y: 118, distance: 7.5
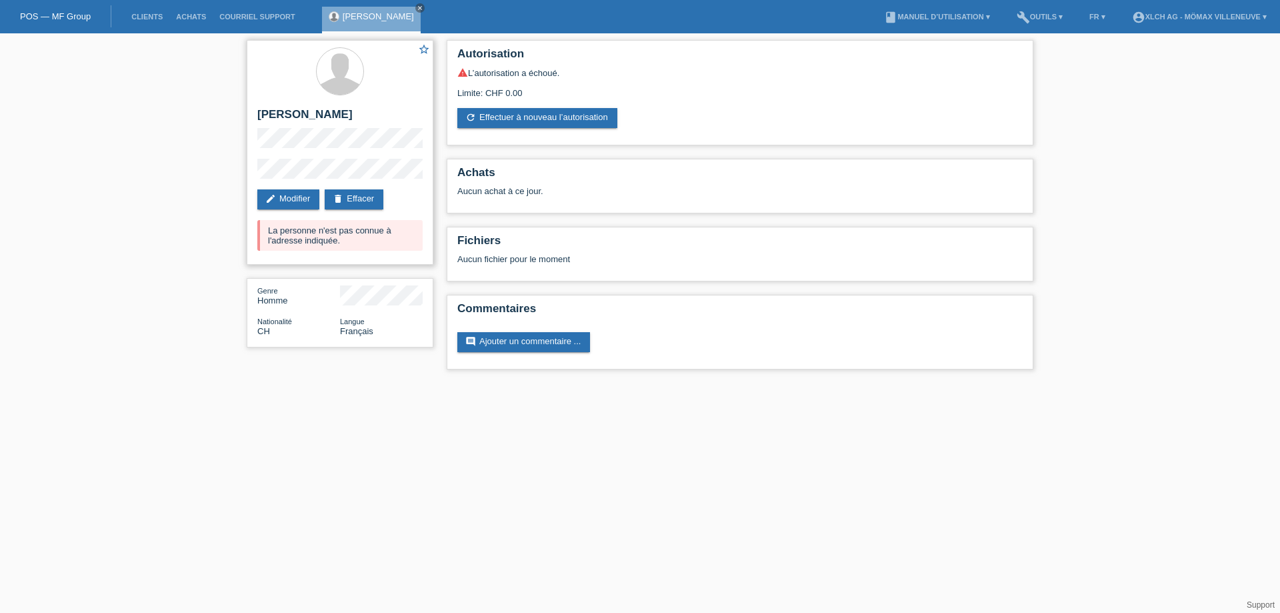
click at [319, 117] on h2 "[PERSON_NAME]" at bounding box center [339, 118] width 165 height 20
drag, startPoint x: 328, startPoint y: 117, endPoint x: 347, endPoint y: 115, distance: 19.4
click at [347, 115] on h2 "[PERSON_NAME]" at bounding box center [339, 118] width 165 height 20
click at [393, 118] on h2 "[PERSON_NAME]" at bounding box center [339, 118] width 165 height 20
click at [550, 111] on link "refresh Effectuer à nouveau l’autorisation" at bounding box center [537, 118] width 160 height 20
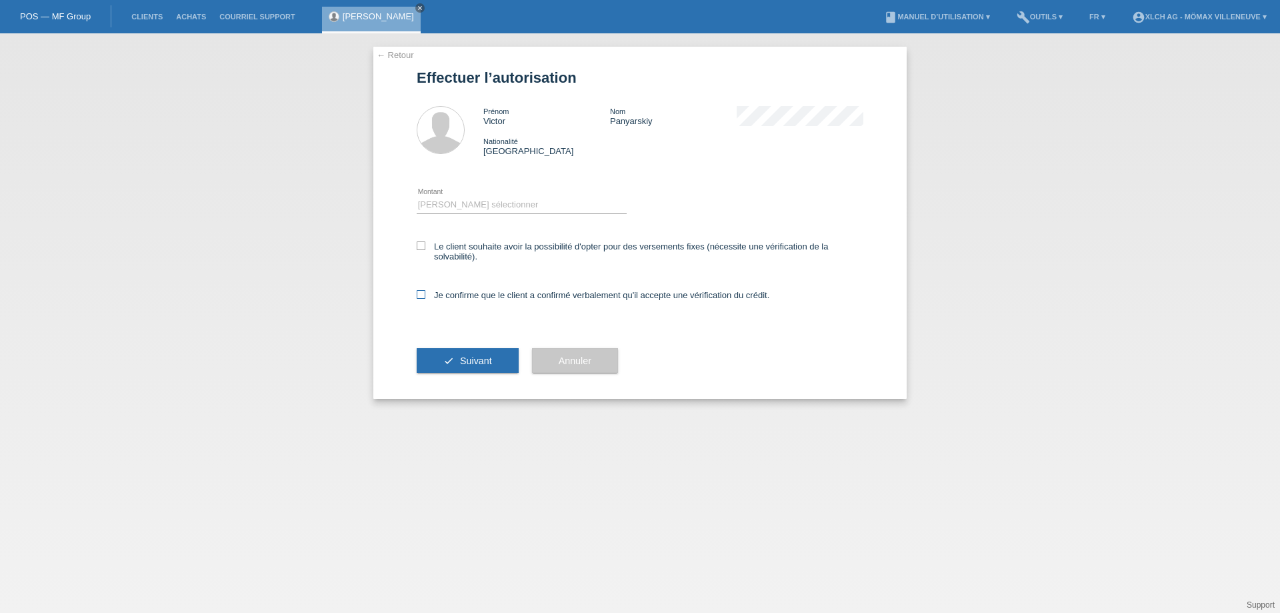
drag, startPoint x: 421, startPoint y: 242, endPoint x: 428, endPoint y: 299, distance: 57.2
click at [423, 246] on icon at bounding box center [421, 245] width 9 height 9
click at [423, 246] on input "Le client souhaite avoir la possibilité d'opter pour des versements fixes (néce…" at bounding box center [421, 245] width 9 height 9
checkbox input "true"
click at [425, 297] on icon at bounding box center [421, 294] width 9 height 9
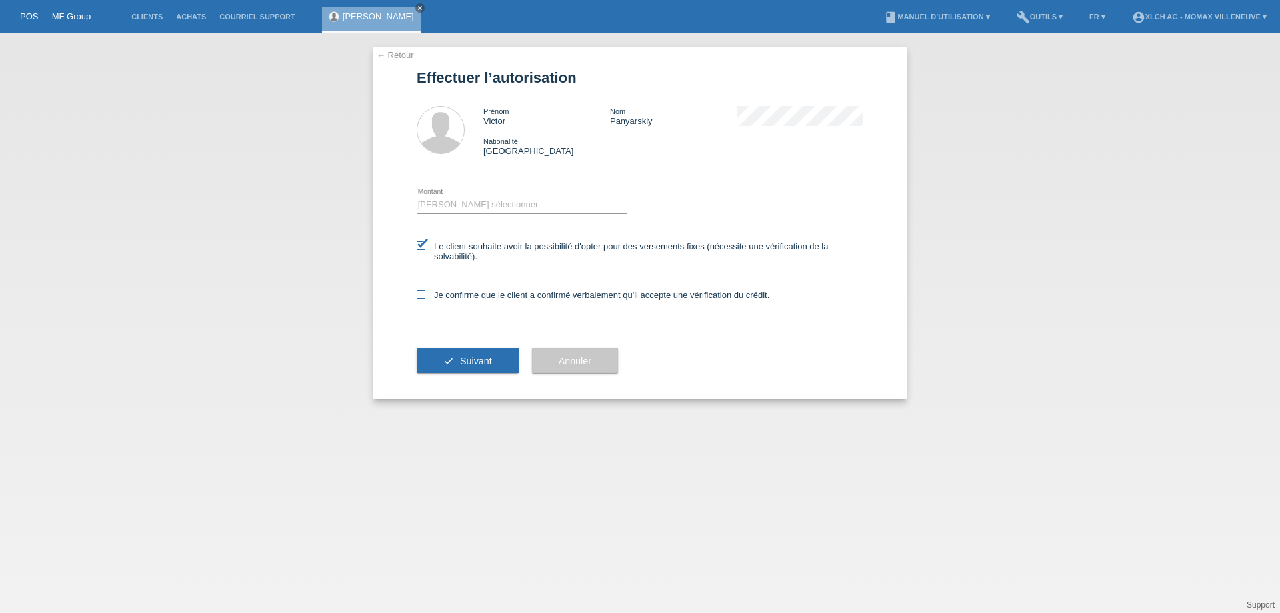
click at [425, 297] on input "Je confirme que le client a confirmé verbalement qu'il accepte une vérification…" at bounding box center [421, 294] width 9 height 9
checkbox input "true"
click at [522, 201] on select "Veuillez sélectionner CHF 1.00 - CHF 499.00 CHF 500.00 - CHF 1'999.00 CHF 2'000…" at bounding box center [522, 205] width 210 height 16
select select "3"
click at [417, 197] on select "Veuillez sélectionner CHF 1.00 - CHF 499.00 CHF 500.00 - CHF 1'999.00 CHF 2'000…" at bounding box center [522, 205] width 210 height 16
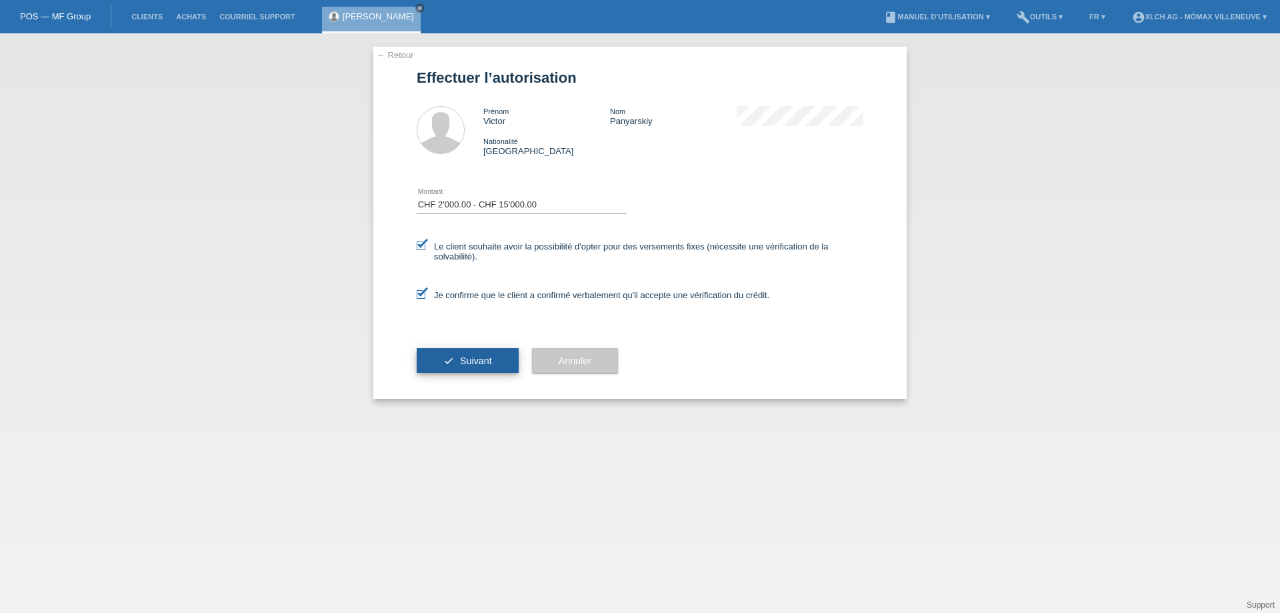
click at [486, 360] on span "Suivant" at bounding box center [476, 360] width 32 height 11
